Goal: Find specific page/section: Find specific page/section

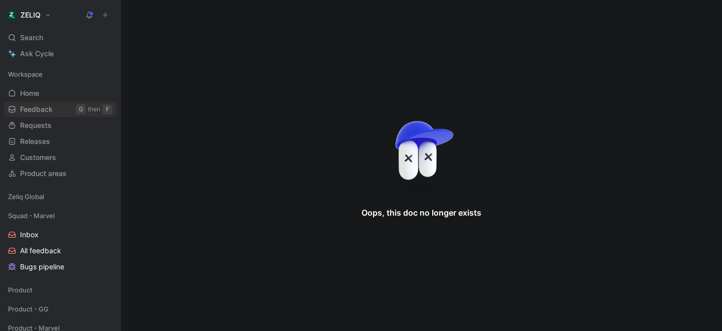
click at [17, 109] on link "Feedback G then F" at bounding box center [60, 109] width 112 height 15
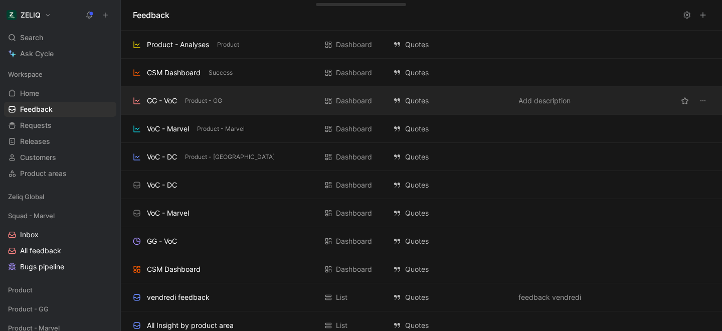
click at [249, 103] on div "GG - VoC Product - GG" at bounding box center [225, 101] width 184 height 12
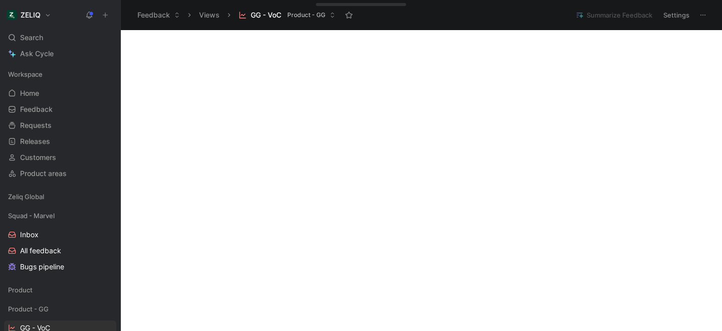
scroll to position [1112, 0]
click at [44, 252] on span "All feedback" at bounding box center [40, 251] width 41 height 10
